Goal: Information Seeking & Learning: Learn about a topic

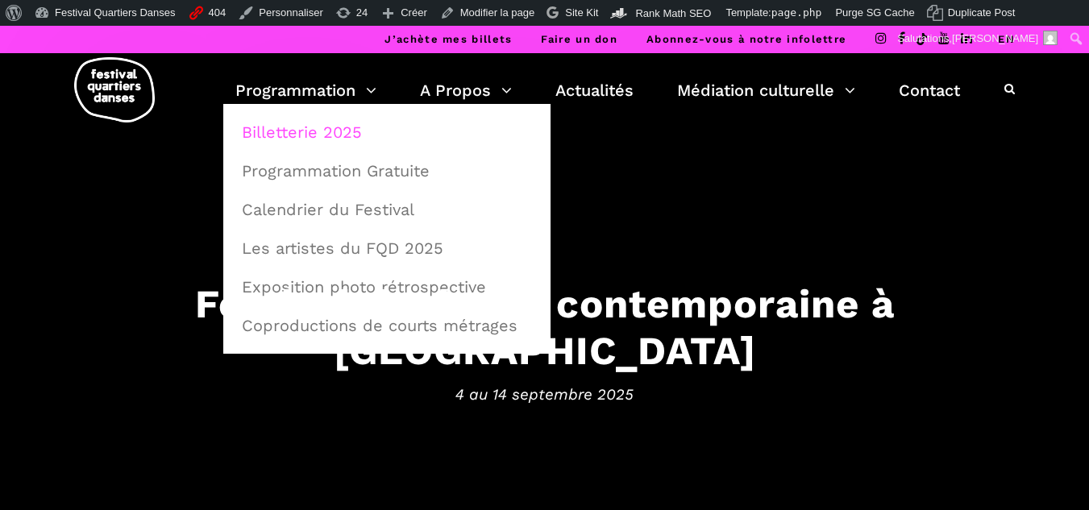
click at [281, 138] on link "Billetterie 2025" at bounding box center [387, 132] width 310 height 37
click at [282, 132] on link "Billetterie 2025" at bounding box center [387, 132] width 310 height 37
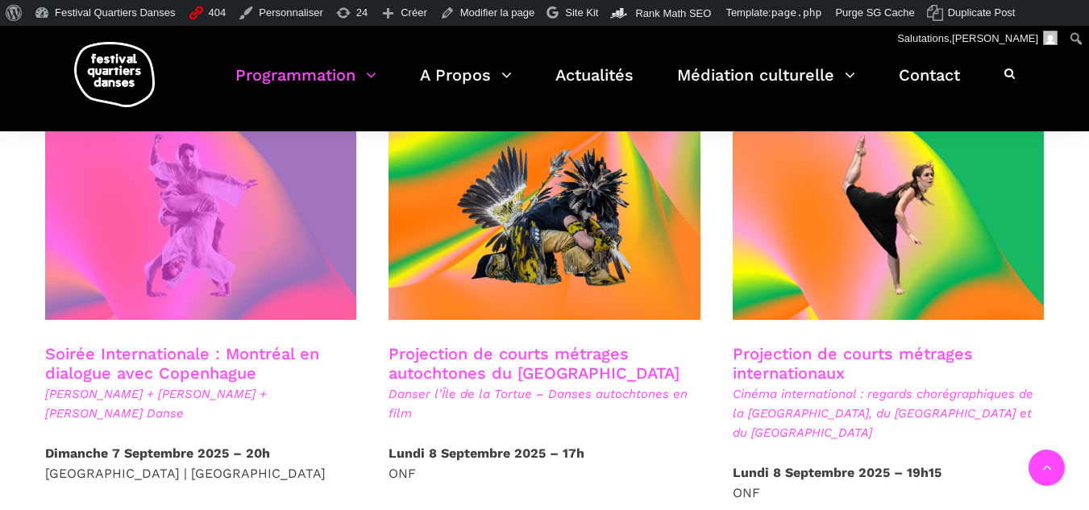
scroll to position [887, 0]
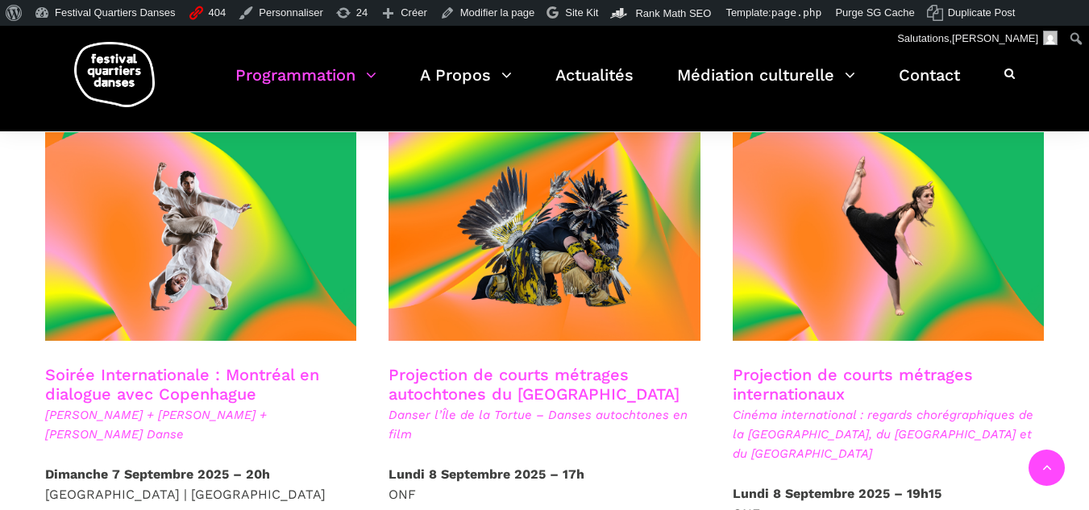
click at [180, 365] on link "Soirée Internationale : Montréal en dialogue avec Copenhague" at bounding box center [182, 384] width 274 height 39
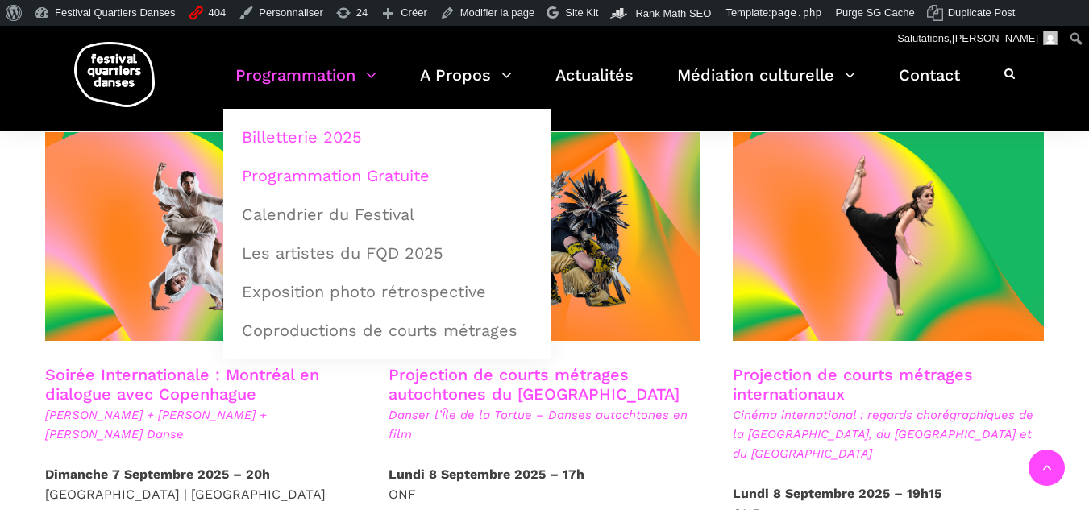
click at [293, 169] on link "Programmation Gratuite" at bounding box center [387, 175] width 310 height 37
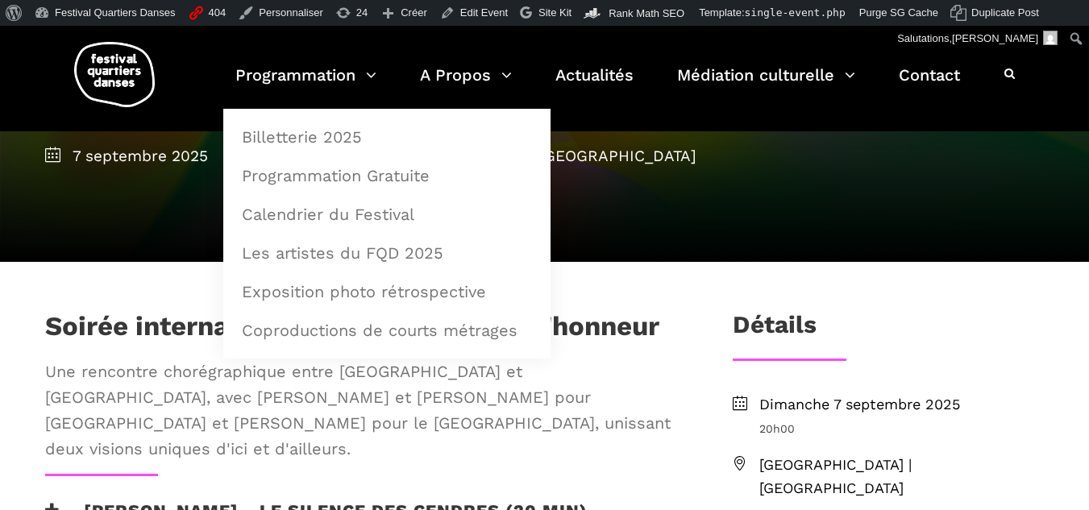
scroll to position [161, 0]
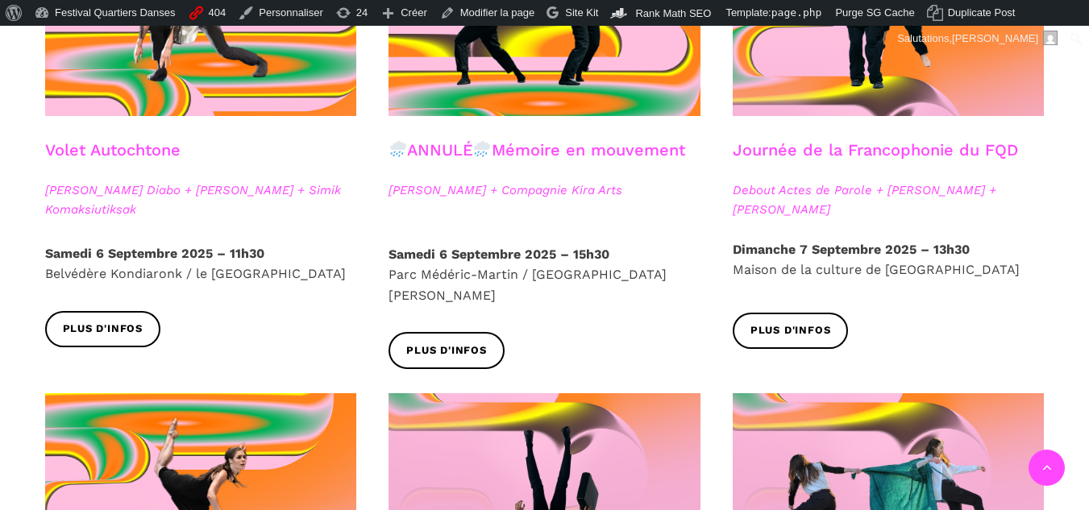
scroll to position [1129, 0]
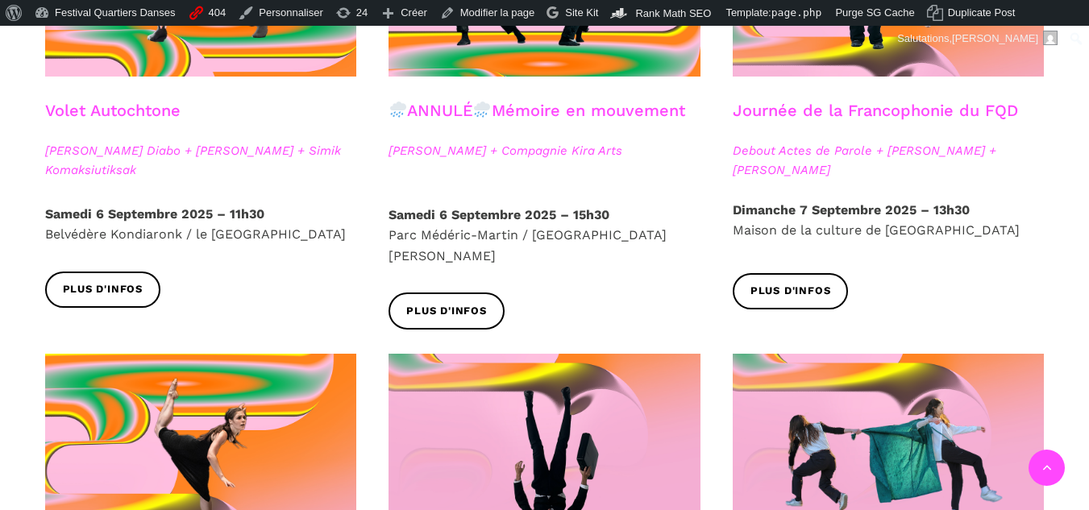
click at [814, 115] on link "Journée de la Francophonie du FQD" at bounding box center [875, 110] width 285 height 19
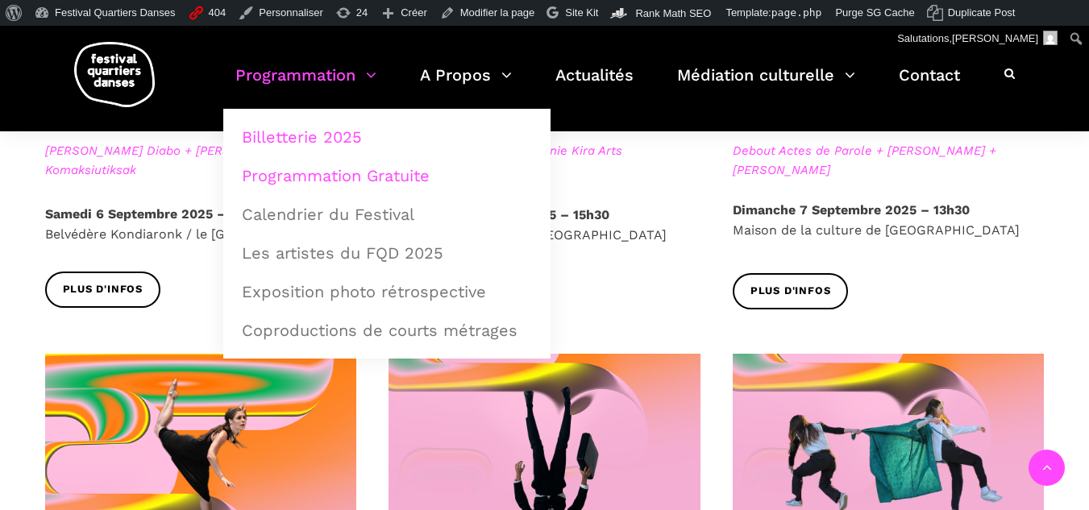
click at [307, 131] on link "Billetterie 2025" at bounding box center [387, 137] width 310 height 37
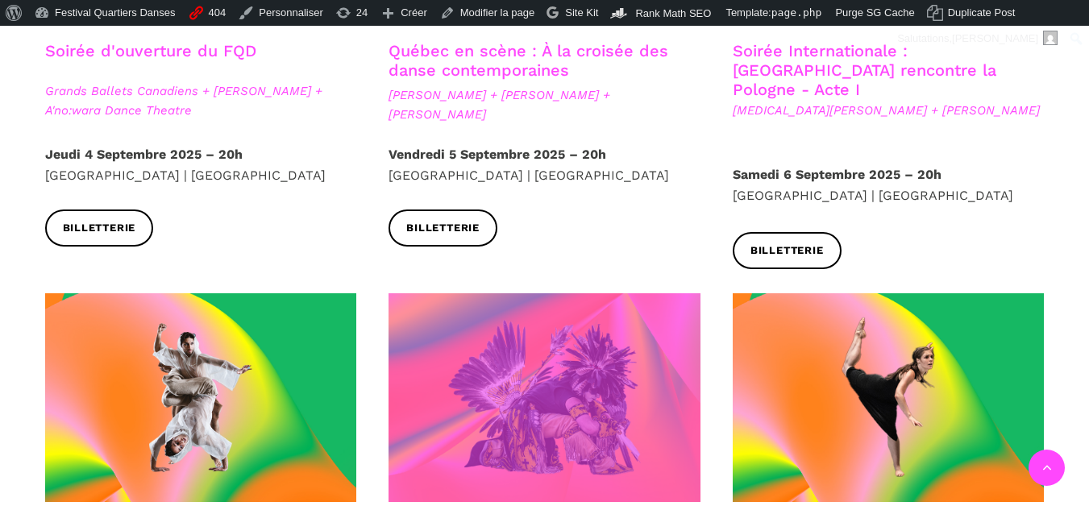
scroll to position [968, 0]
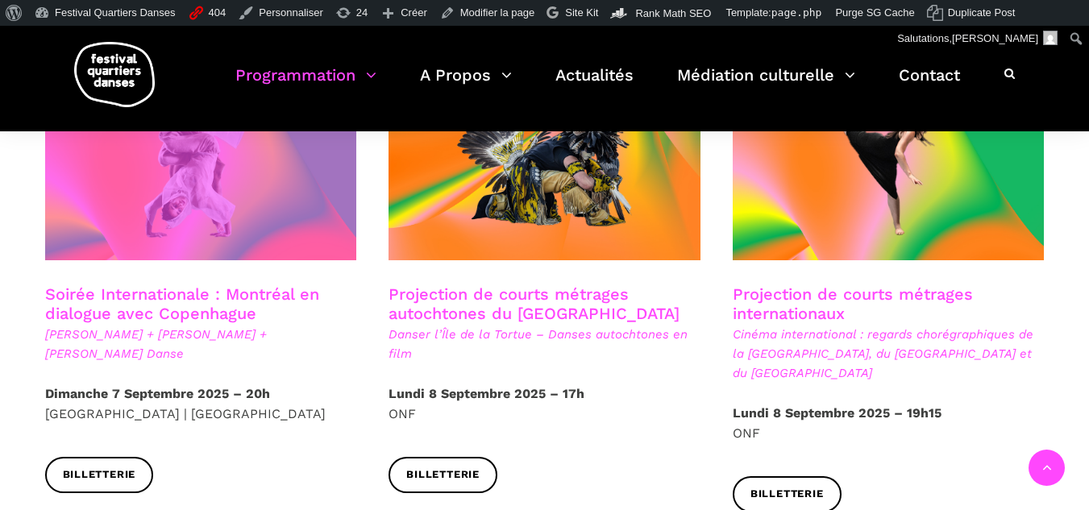
click at [208, 209] on span at bounding box center [201, 156] width 312 height 209
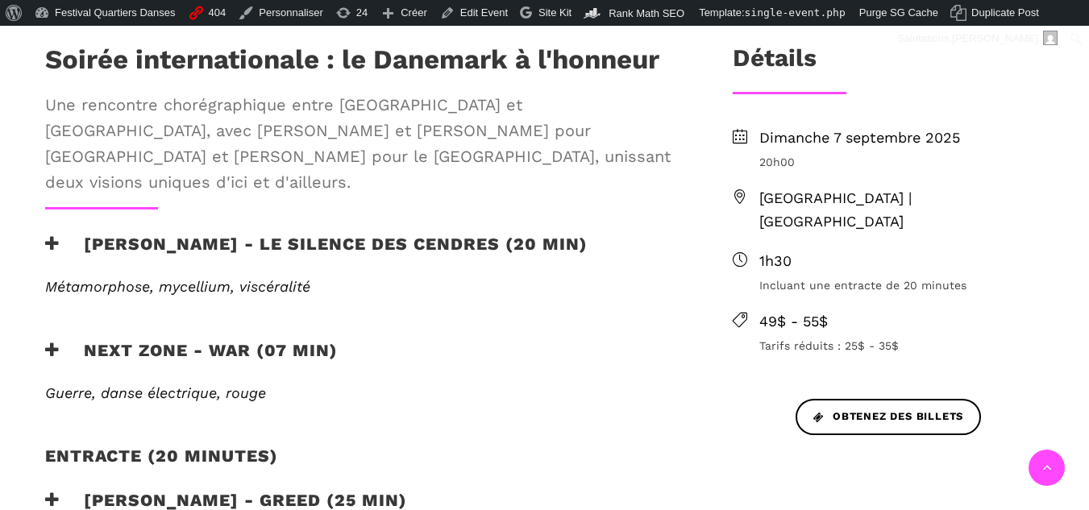
click at [138, 237] on h3 "Charles-Alexis Desgagnés - Le silence des cendres (20 min)" at bounding box center [316, 254] width 543 height 40
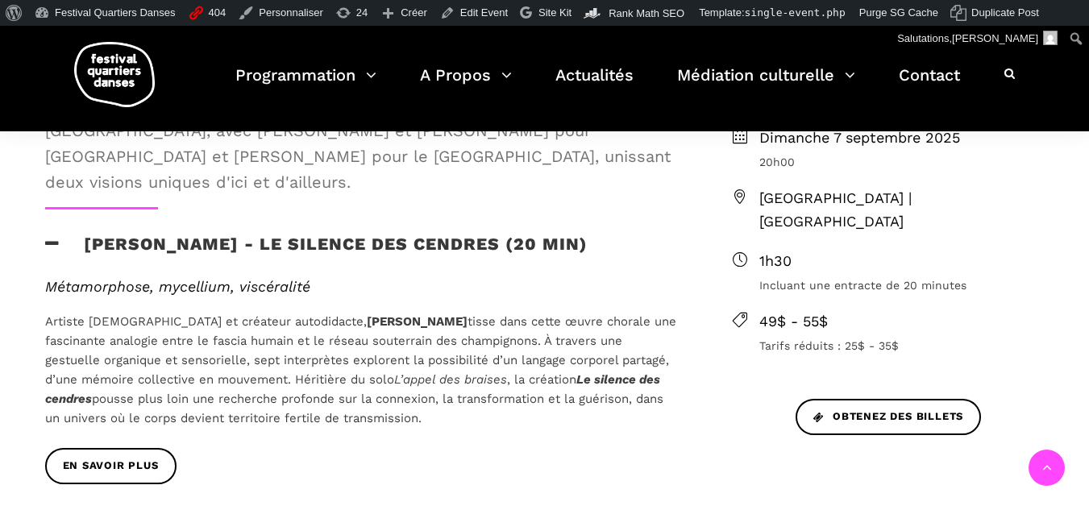
click at [109, 464] on div "En savoir plus" at bounding box center [363, 478] width 668 height 60
click at [118, 458] on span "En savoir plus" at bounding box center [111, 466] width 96 height 17
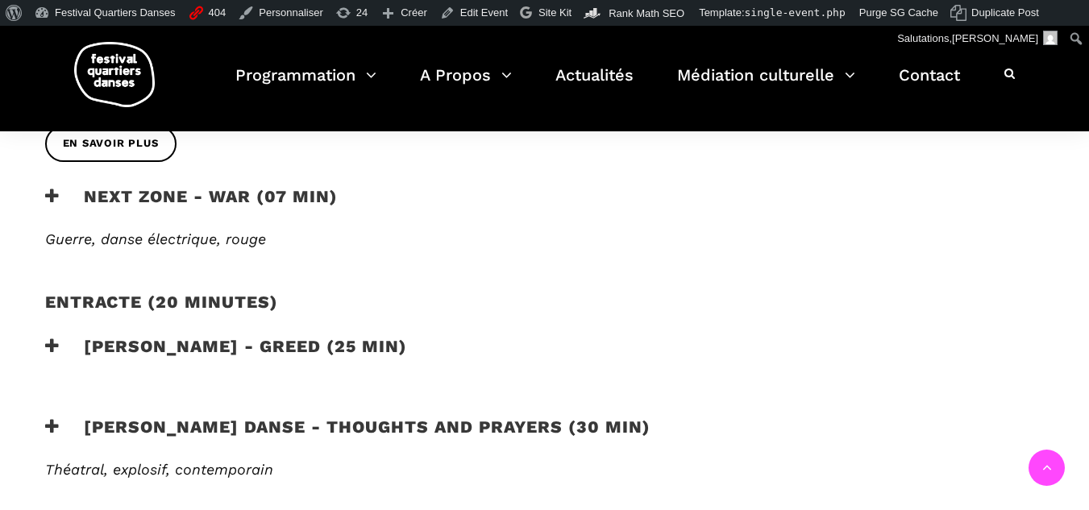
click at [103, 417] on h3 "Skeels Danse - Thoughts and Prayers (30 min)" at bounding box center [348, 437] width 606 height 40
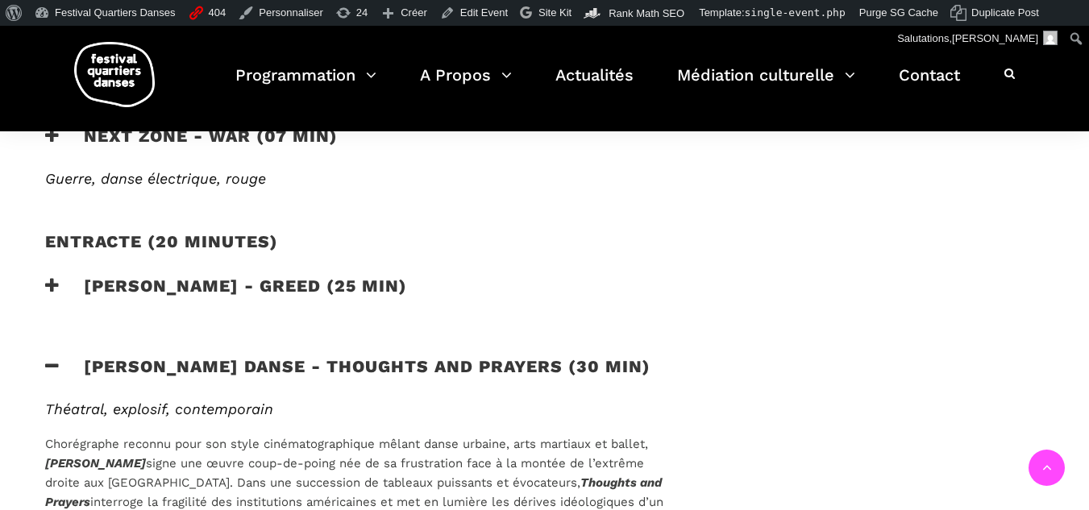
scroll to position [1048, 0]
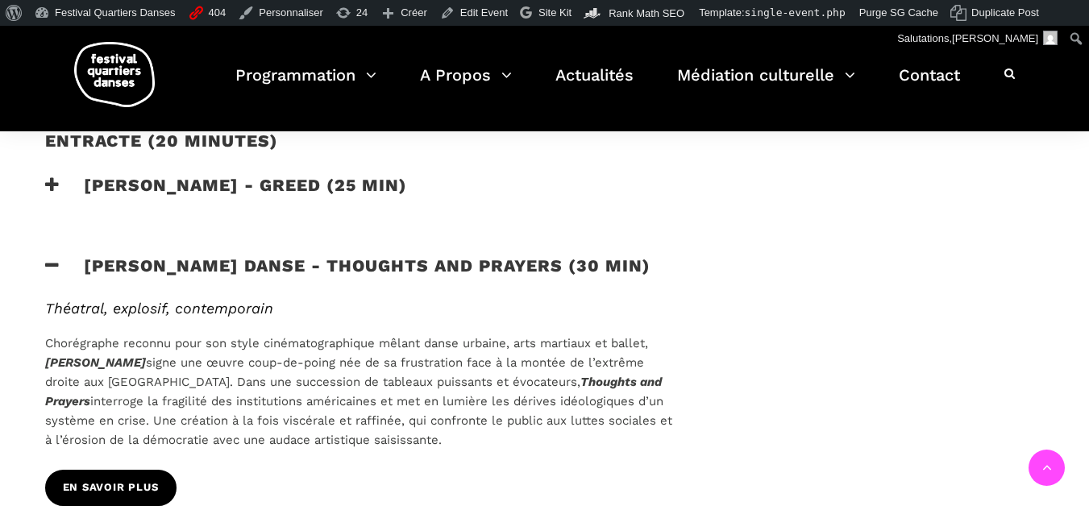
click at [130, 480] on span "En savoir plus" at bounding box center [111, 488] width 96 height 17
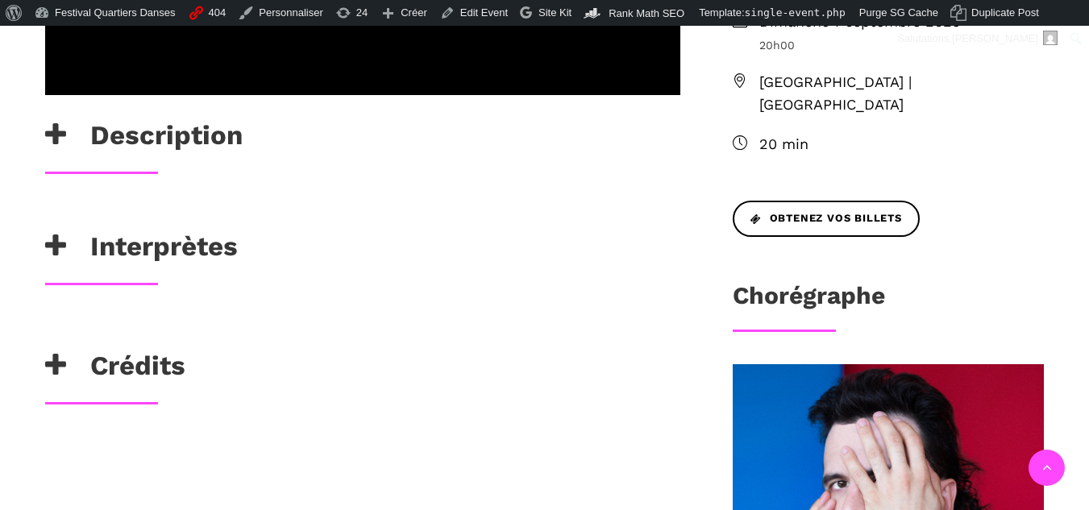
scroll to position [726, 0]
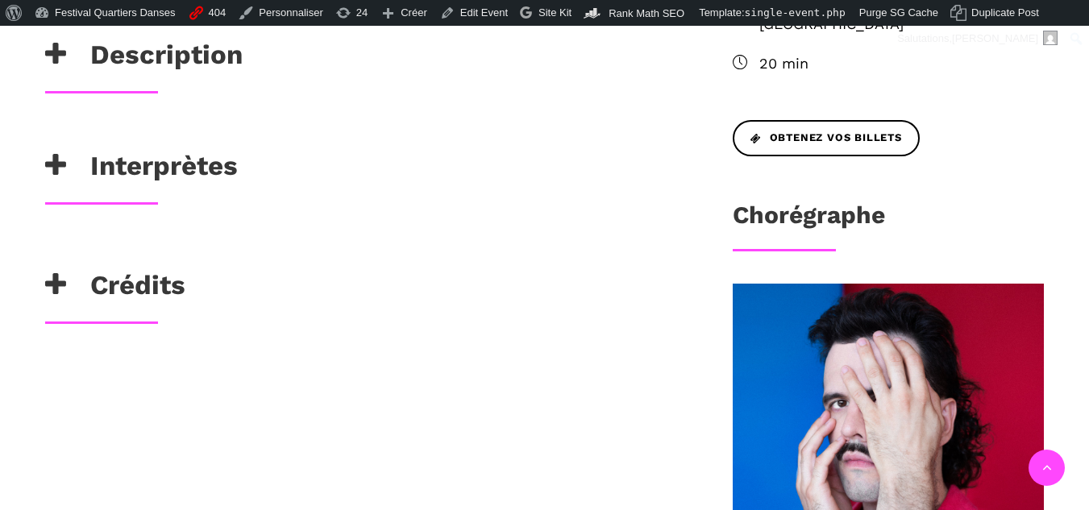
click at [92, 190] on h3 "Interprètes" at bounding box center [141, 170] width 193 height 40
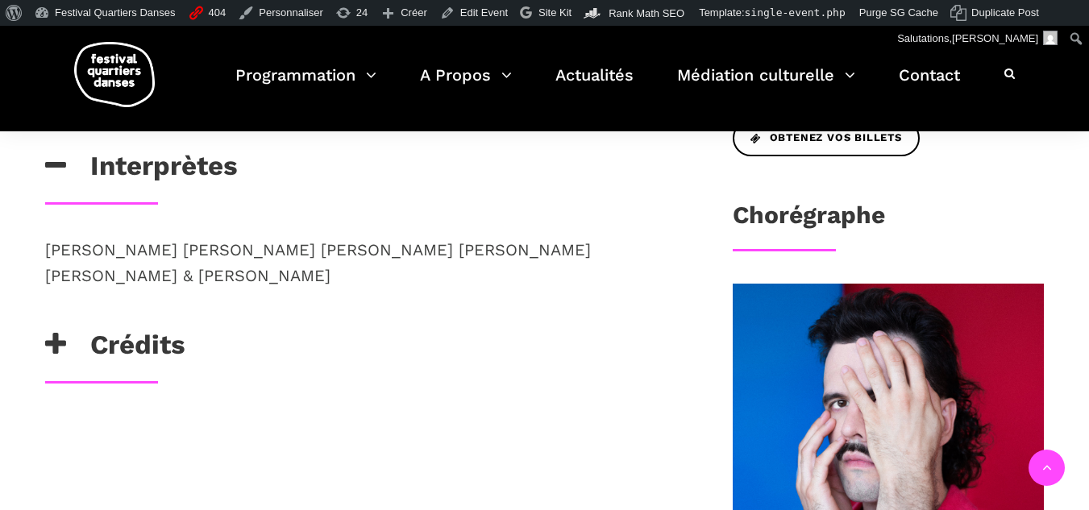
click at [60, 369] on h3 "Crédits" at bounding box center [115, 349] width 140 height 40
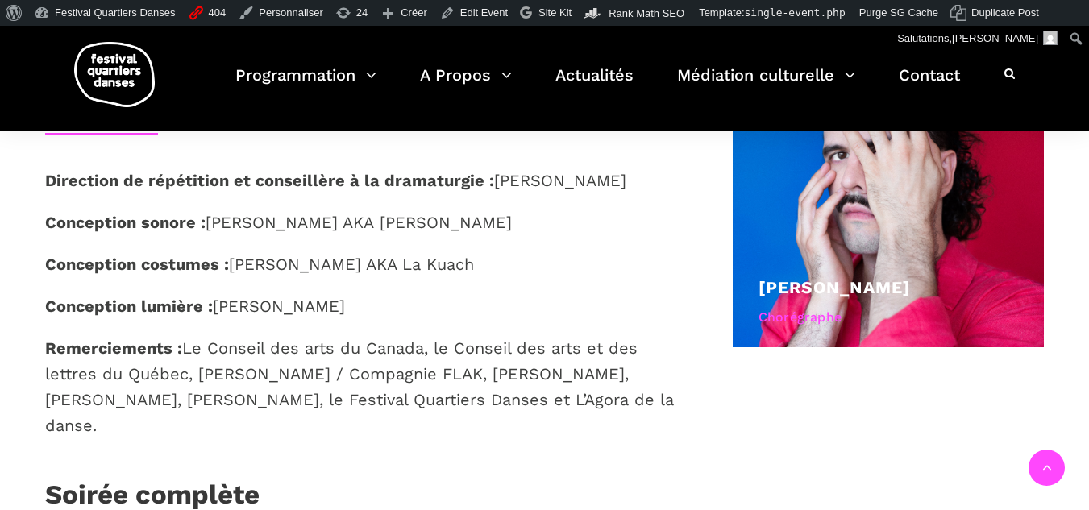
scroll to position [975, 0]
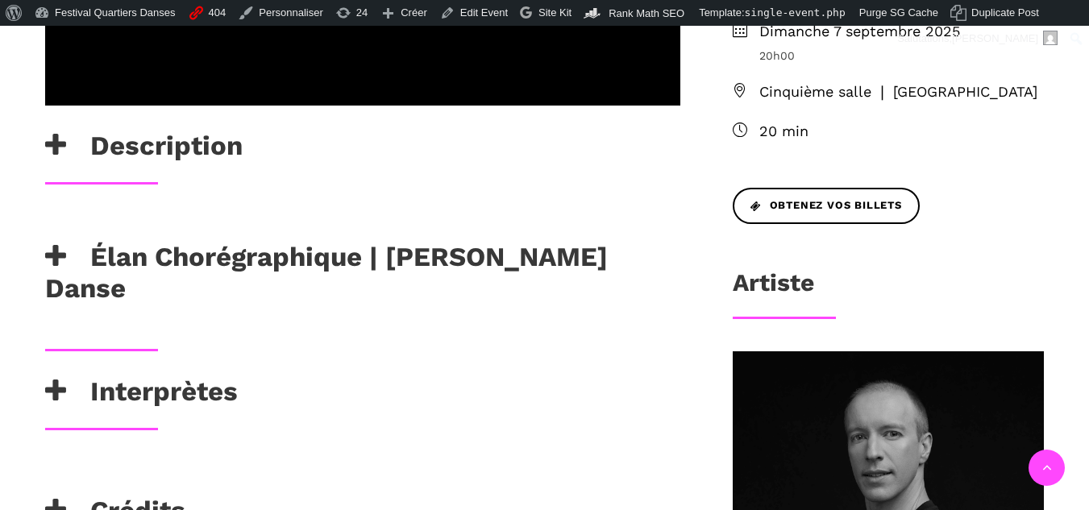
scroll to position [726, 0]
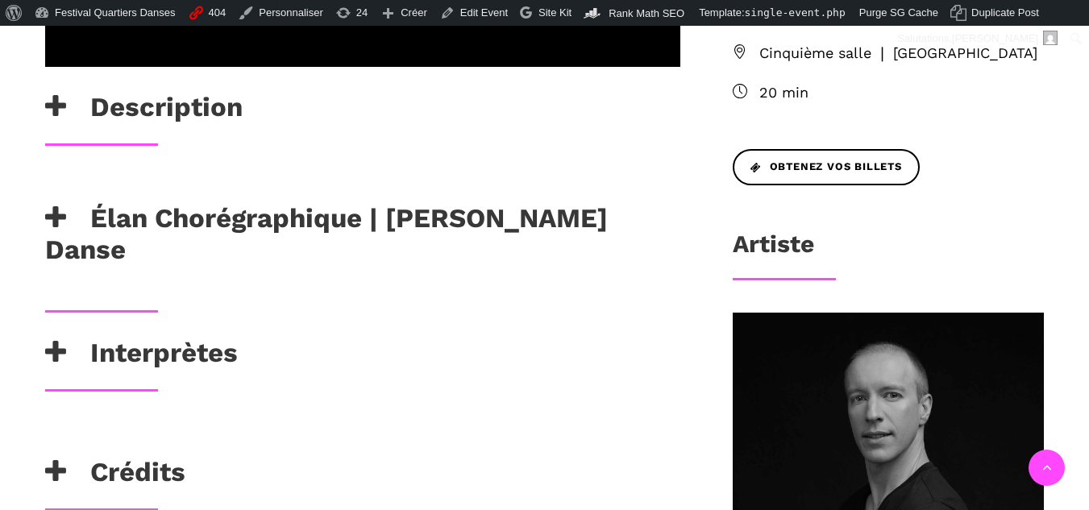
click at [59, 339] on icon at bounding box center [55, 352] width 21 height 27
